Goal: Task Accomplishment & Management: Manage account settings

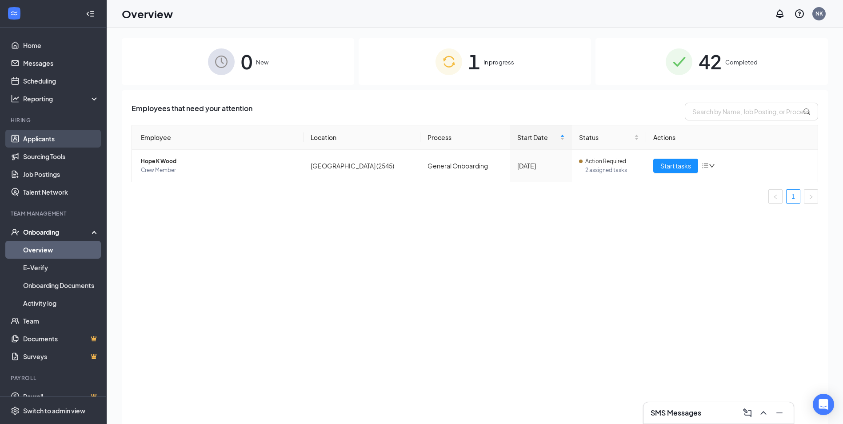
click at [40, 136] on link "Applicants" at bounding box center [61, 139] width 76 height 18
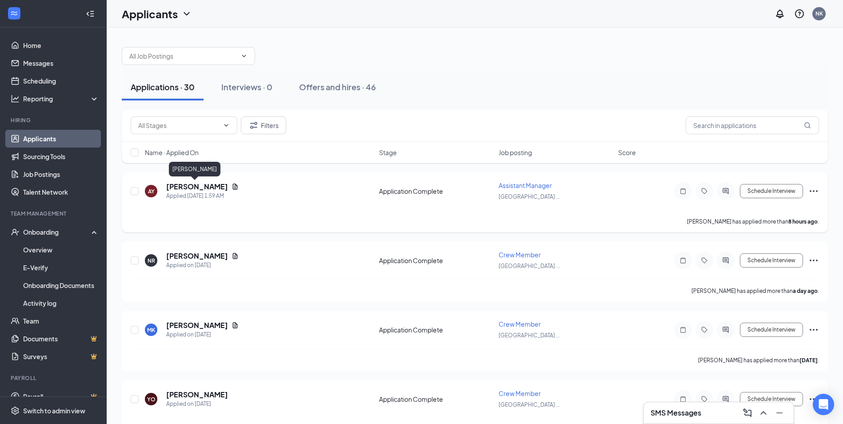
click at [181, 183] on h5 "[PERSON_NAME]" at bounding box center [197, 187] width 62 height 10
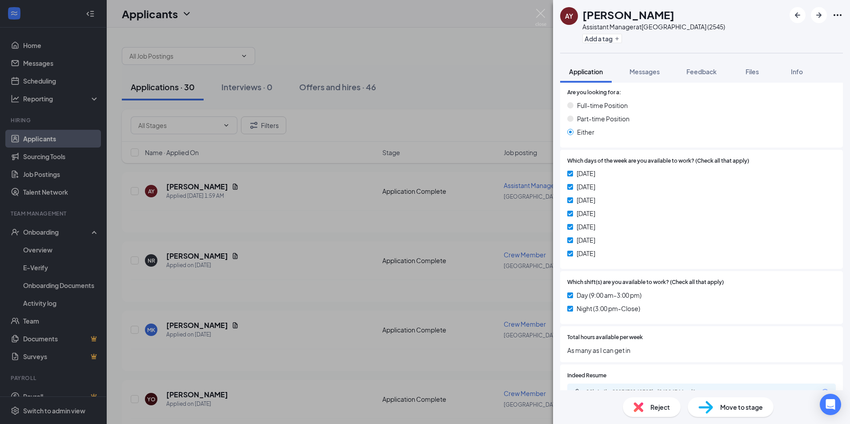
scroll to position [370, 0]
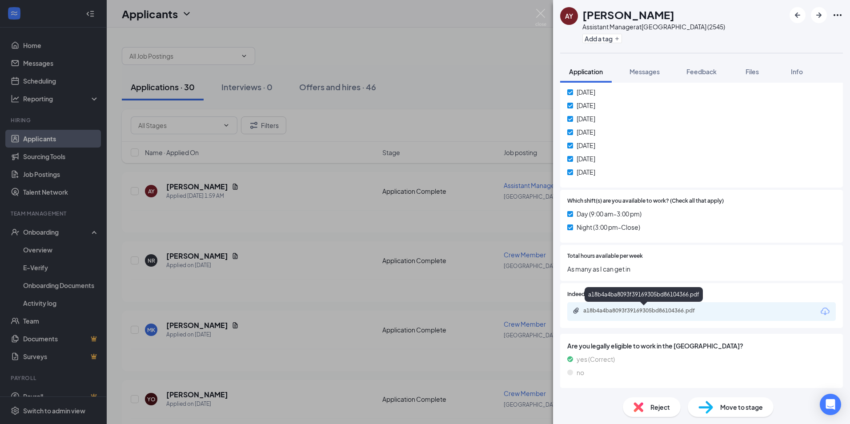
click at [646, 313] on div "a18b4a4ba8093f39169305bd86104366.pdf" at bounding box center [645, 310] width 124 height 7
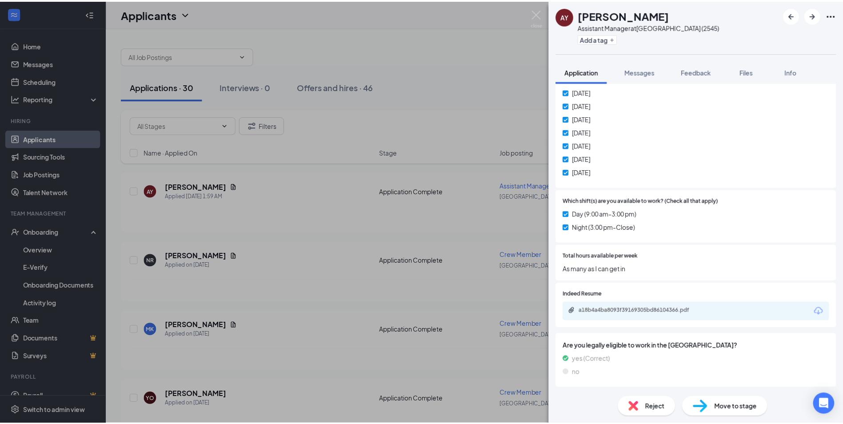
scroll to position [366, 0]
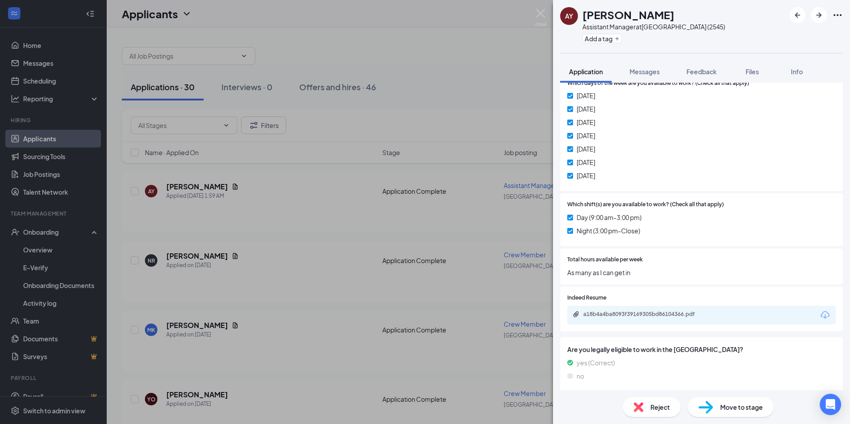
click at [458, 84] on div "AY [PERSON_NAME] Assistant Manager at [GEOGRAPHIC_DATA] (2545) Add a tag Applic…" at bounding box center [425, 212] width 850 height 424
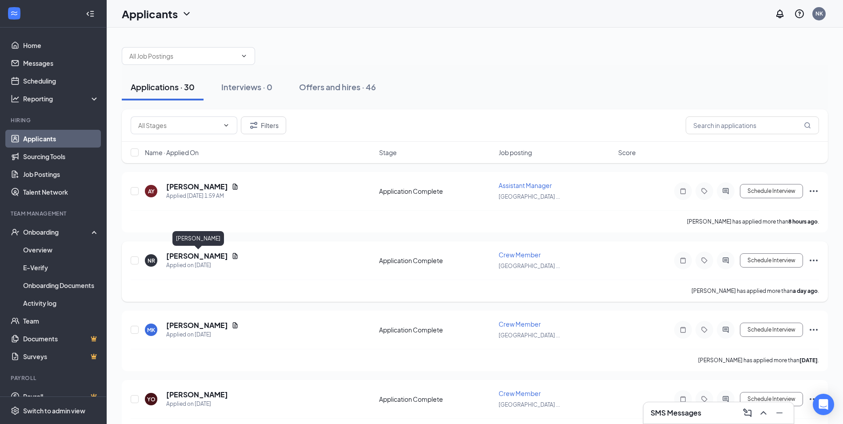
click at [215, 255] on h5 "[PERSON_NAME]" at bounding box center [197, 256] width 62 height 10
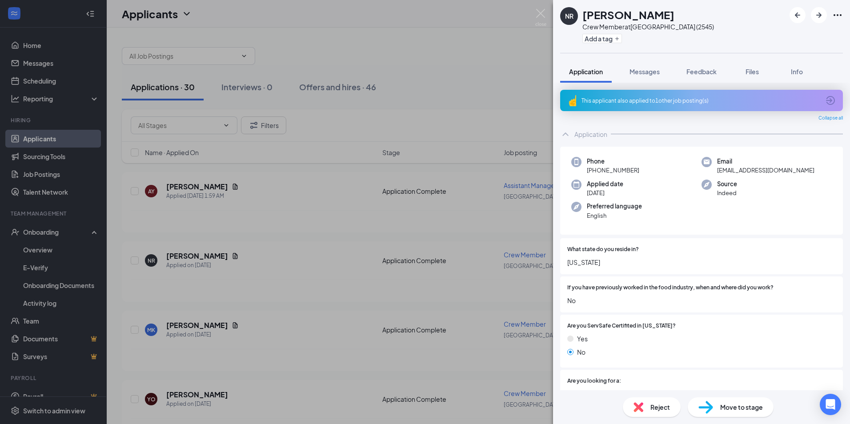
click at [707, 92] on div "This applicant also applied to 1 other job posting(s)" at bounding box center [701, 100] width 283 height 21
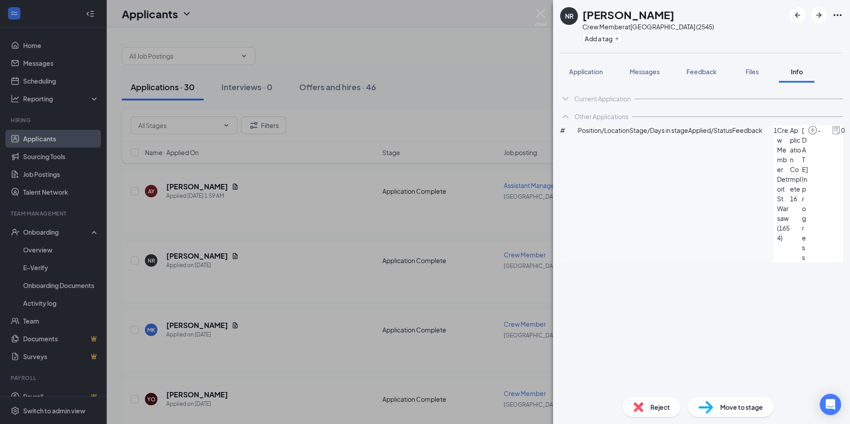
click at [503, 90] on div "NR [PERSON_NAME] Crew Member at [GEOGRAPHIC_DATA] (2545) Add a tag Application …" at bounding box center [425, 212] width 850 height 424
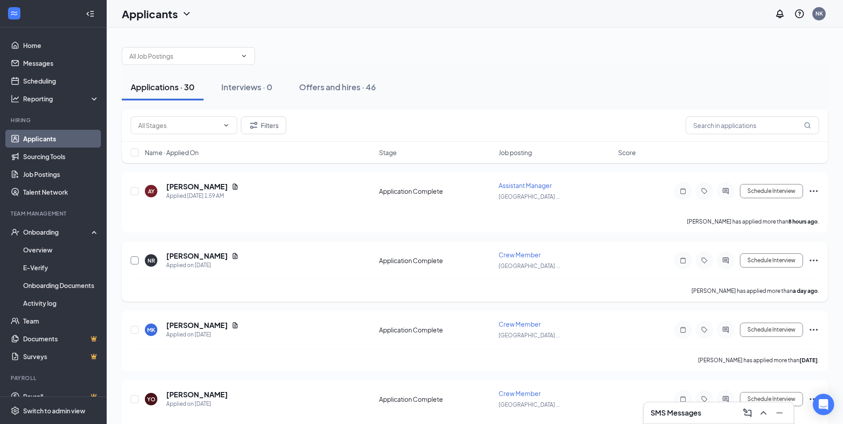
click at [134, 260] on input "checkbox" at bounding box center [135, 260] width 8 height 8
checkbox input "true"
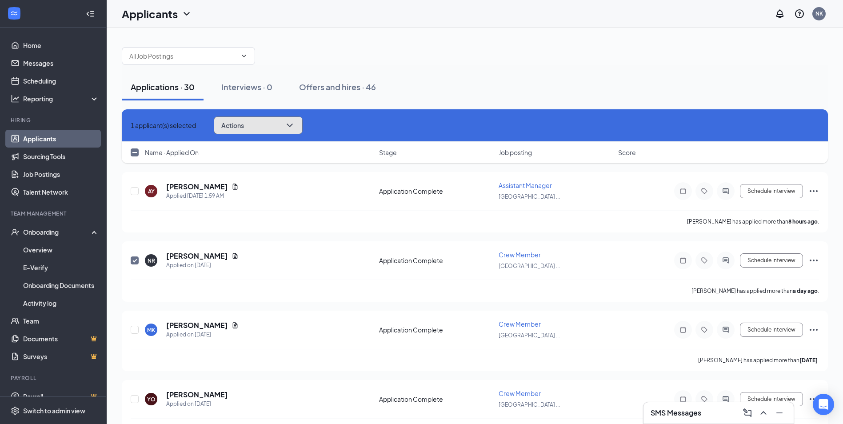
click at [295, 128] on icon "ChevronDown" at bounding box center [289, 125] width 11 height 11
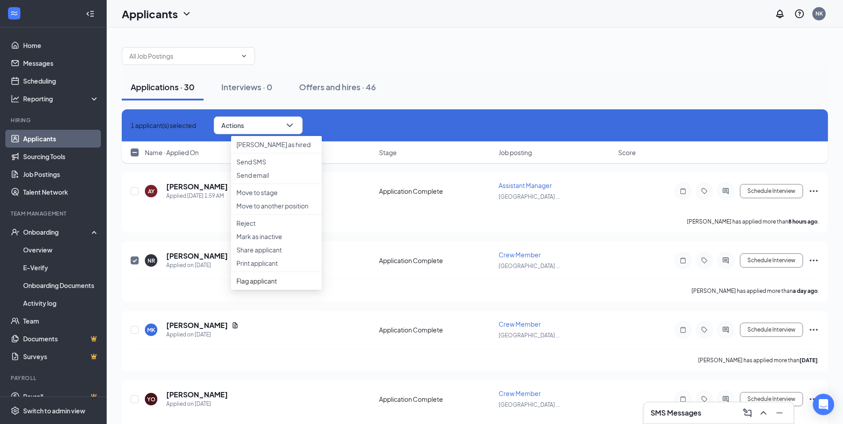
click at [523, 73] on div "Applications · 30 Interviews · 0 Offers and hires · 46" at bounding box center [475, 87] width 706 height 44
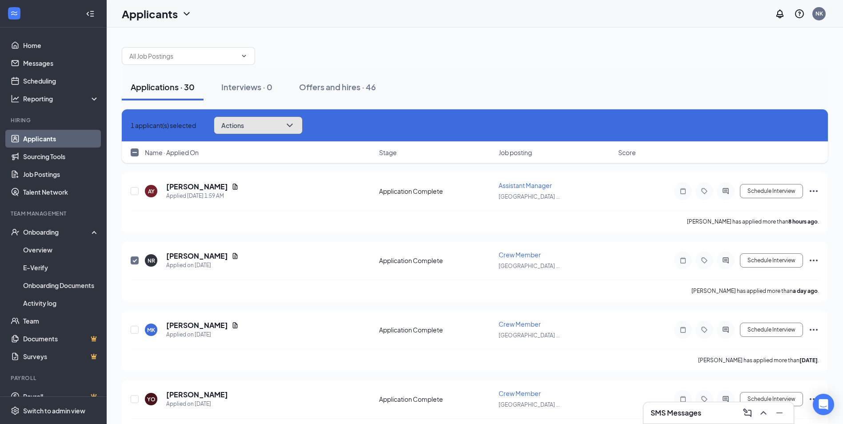
click at [244, 123] on span "Actions" at bounding box center [232, 125] width 23 height 6
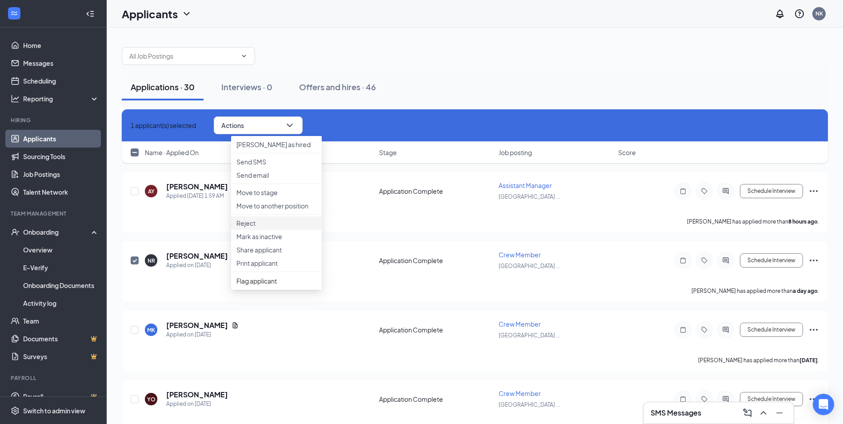
click at [299, 230] on li "Reject" at bounding box center [276, 222] width 91 height 13
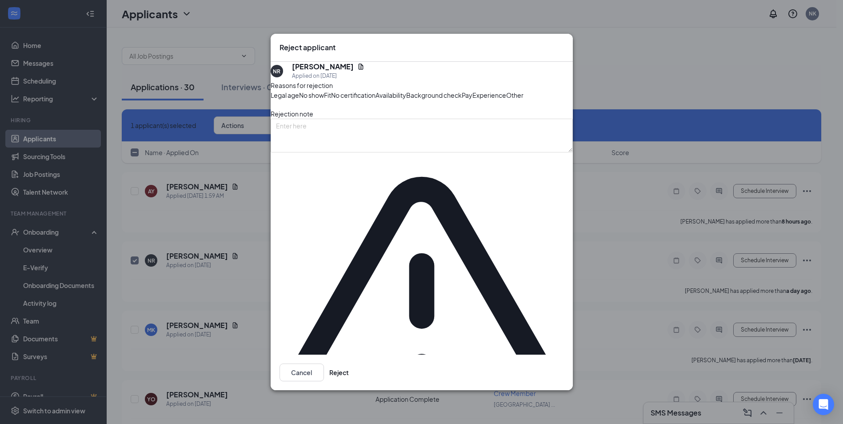
checkbox input "true"
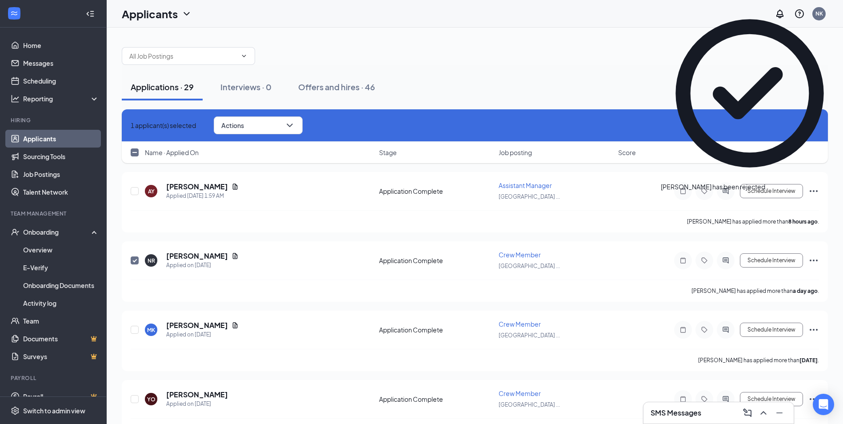
checkbox input "false"
click at [457, 23] on div "Applicants NK" at bounding box center [475, 14] width 736 height 28
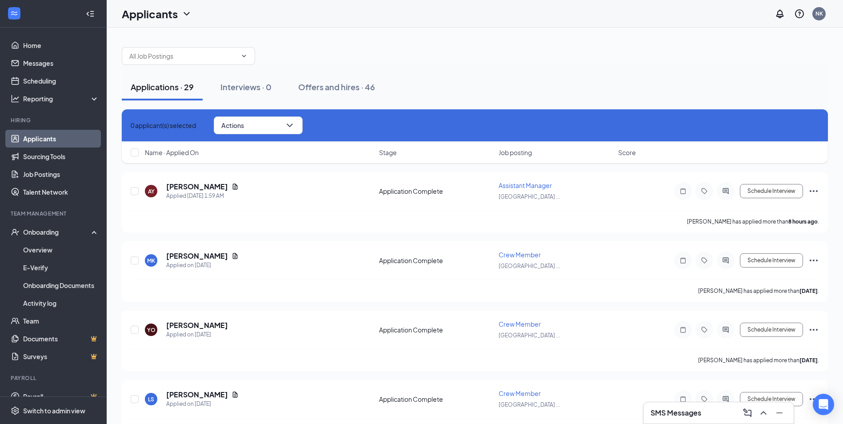
click at [66, 140] on link "Applicants" at bounding box center [61, 139] width 76 height 18
click at [48, 47] on link "Home" at bounding box center [61, 45] width 76 height 18
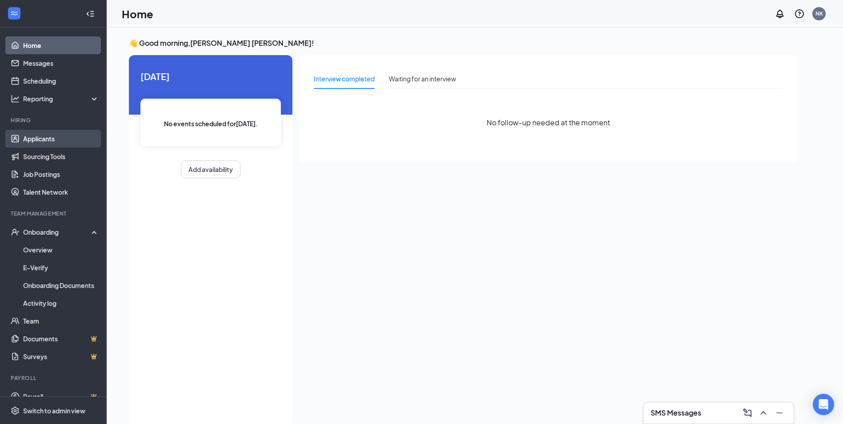
click at [59, 140] on link "Applicants" at bounding box center [61, 139] width 76 height 18
